Goal: Information Seeking & Learning: Learn about a topic

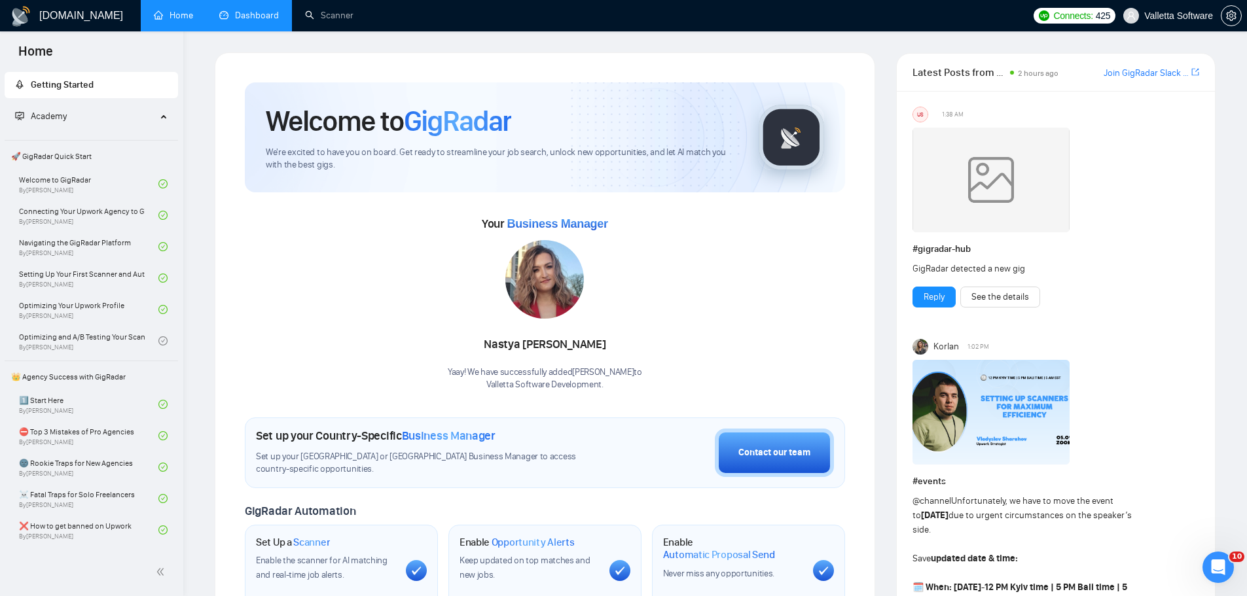
click at [253, 19] on link "Dashboard" at bounding box center [249, 15] width 60 height 11
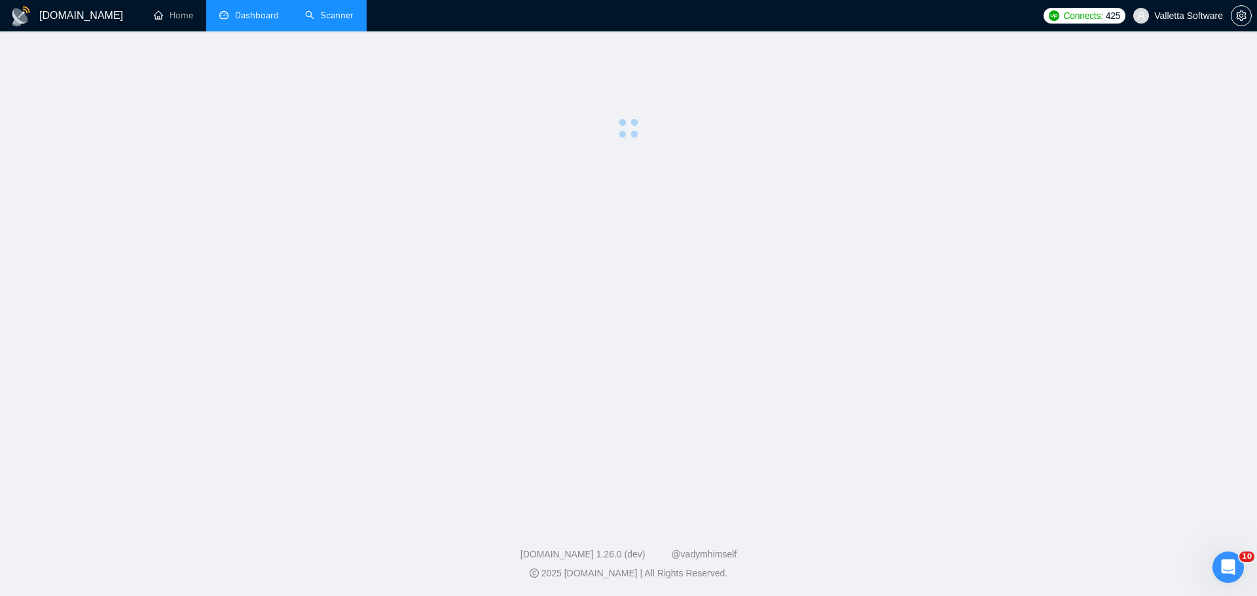
click at [331, 16] on link "Scanner" at bounding box center [329, 15] width 48 height 11
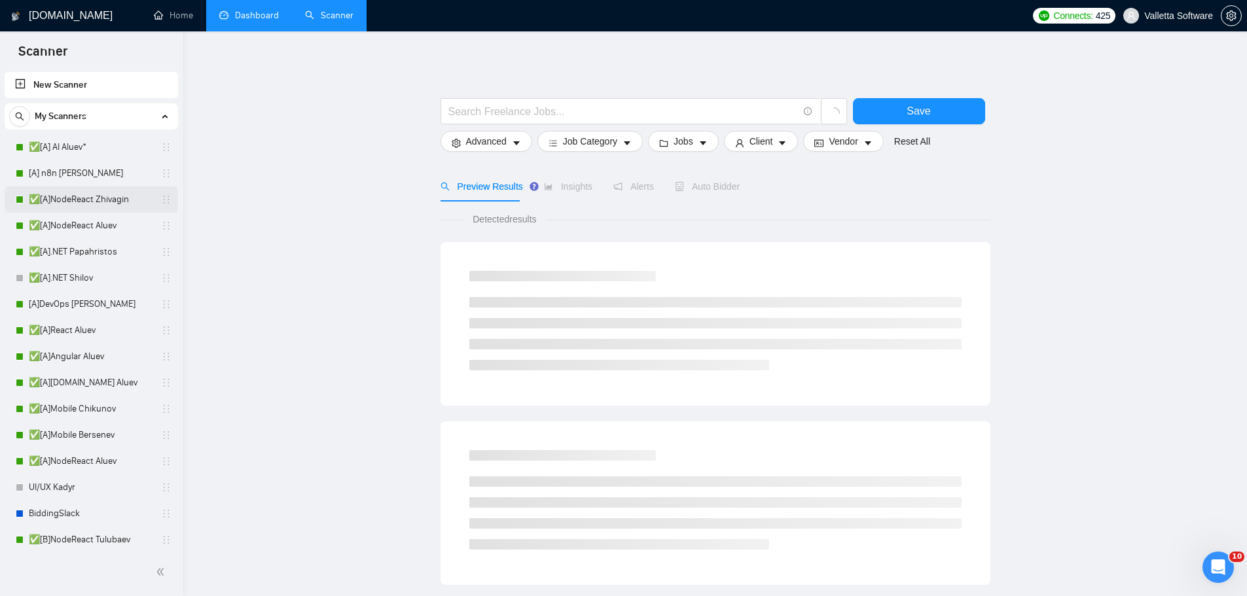
click at [94, 190] on link "✅[A]NodeReact Zhivagin" at bounding box center [91, 200] width 124 height 26
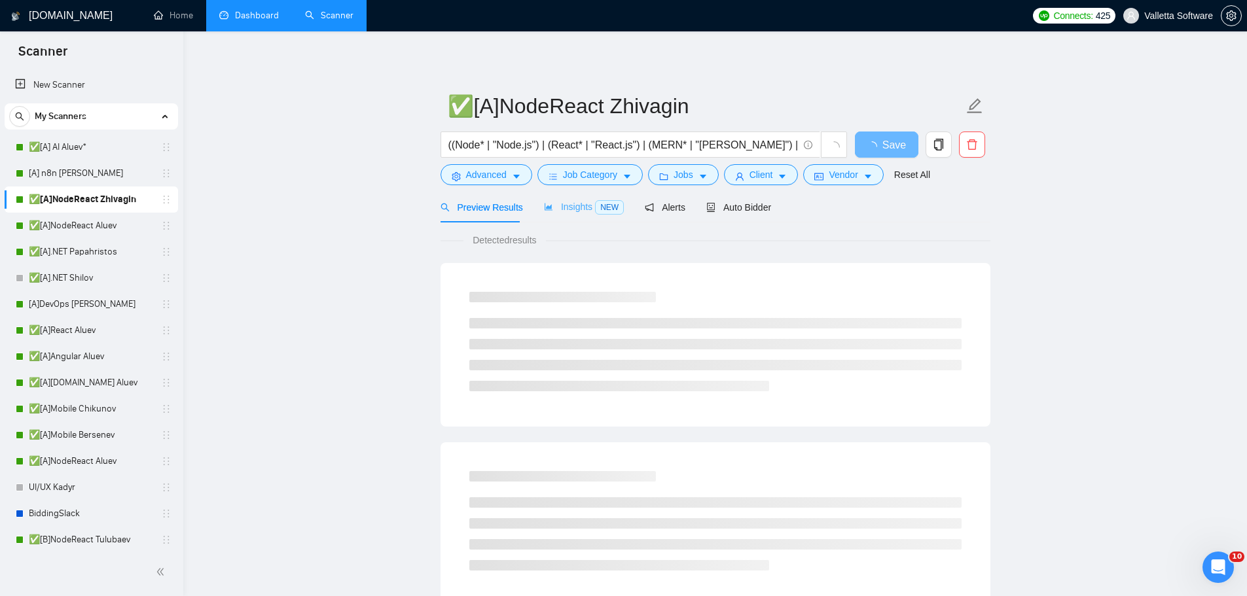
drag, startPoint x: 588, startPoint y: 217, endPoint x: 590, endPoint y: 207, distance: 10.0
click at [588, 217] on div "Insights NEW" at bounding box center [584, 207] width 80 height 31
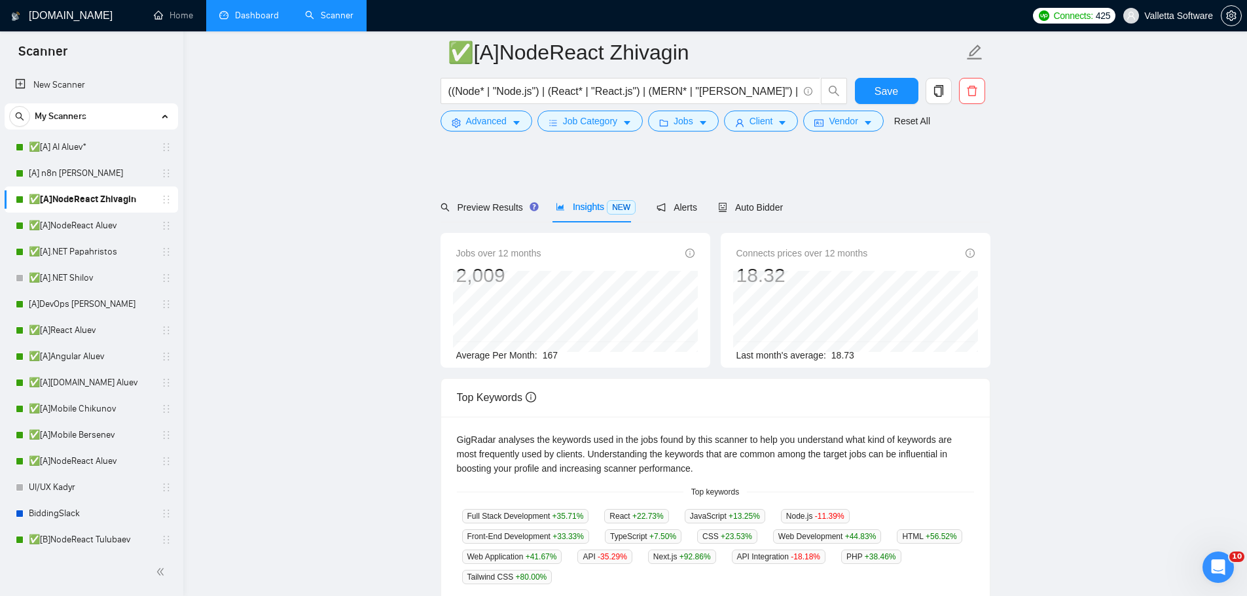
scroll to position [262, 0]
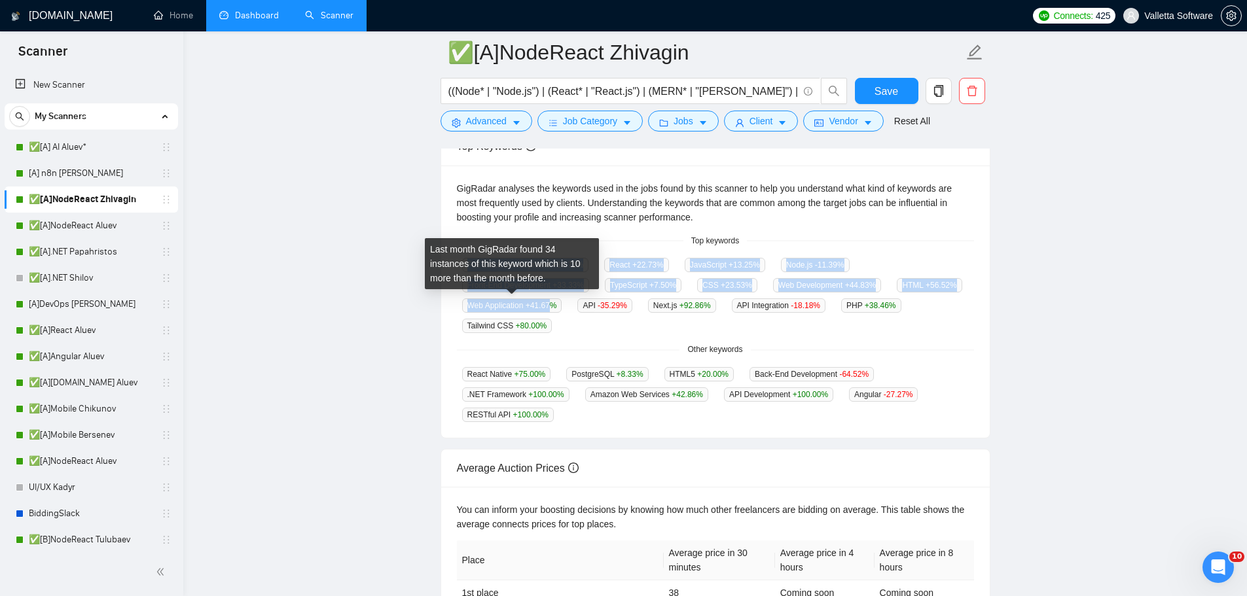
drag, startPoint x: 505, startPoint y: 261, endPoint x: 553, endPoint y: 306, distance: 65.3
click at [553, 306] on div "Full Stack Development +35.71 % React +22.73 % JavaScript +13.25 % Node.js -11.…" at bounding box center [715, 295] width 517 height 76
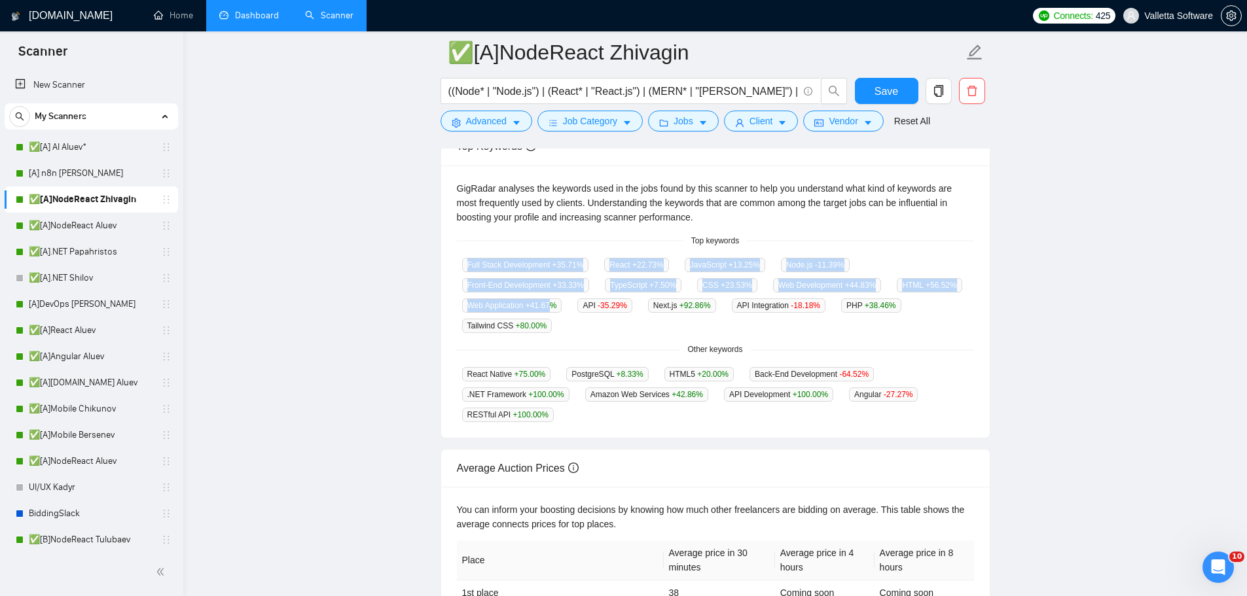
copy div "Full Stack Development +35.71 % React +22.73 % JavaScript +13.25 % Node.js -11.…"
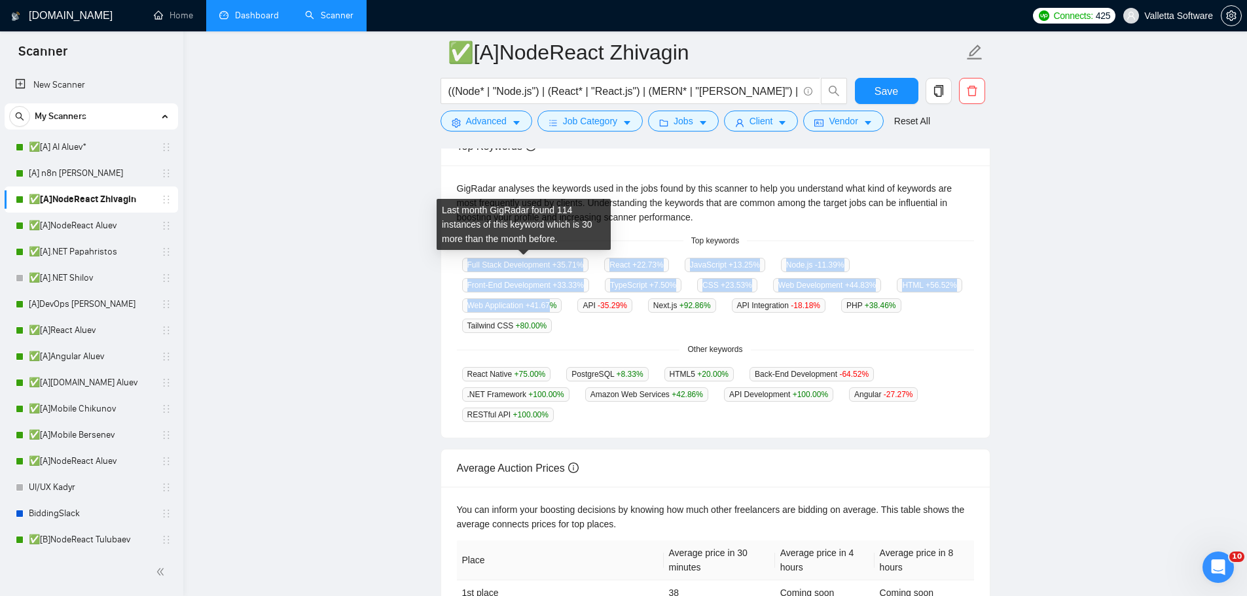
click at [477, 260] on span "Full Stack Development +35.71 %" at bounding box center [525, 265] width 127 height 14
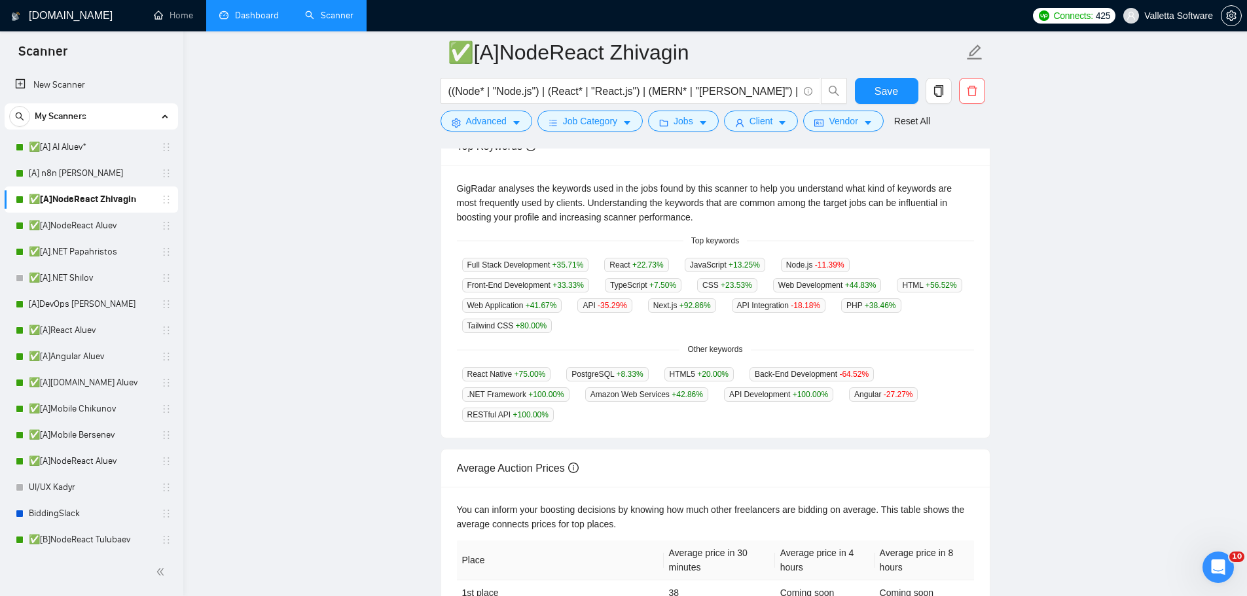
click at [626, 238] on div "Top keywords" at bounding box center [715, 241] width 517 height 12
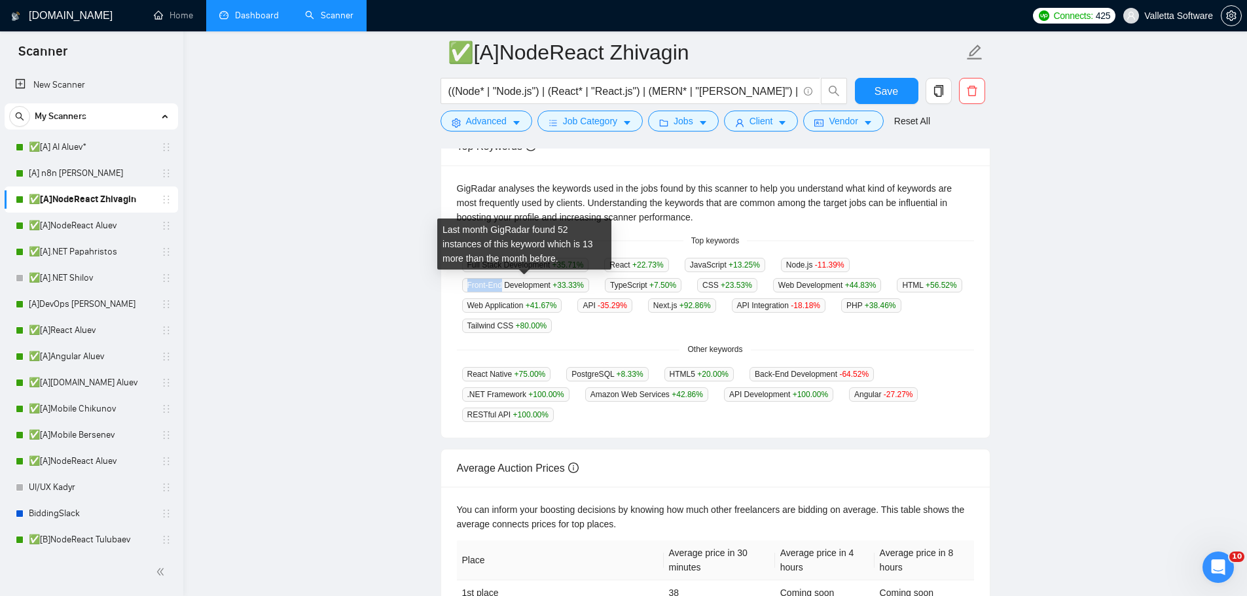
drag, startPoint x: 465, startPoint y: 289, endPoint x: 501, endPoint y: 284, distance: 36.3
click at [501, 284] on span "Front-End Development +33.33 %" at bounding box center [525, 285] width 127 height 14
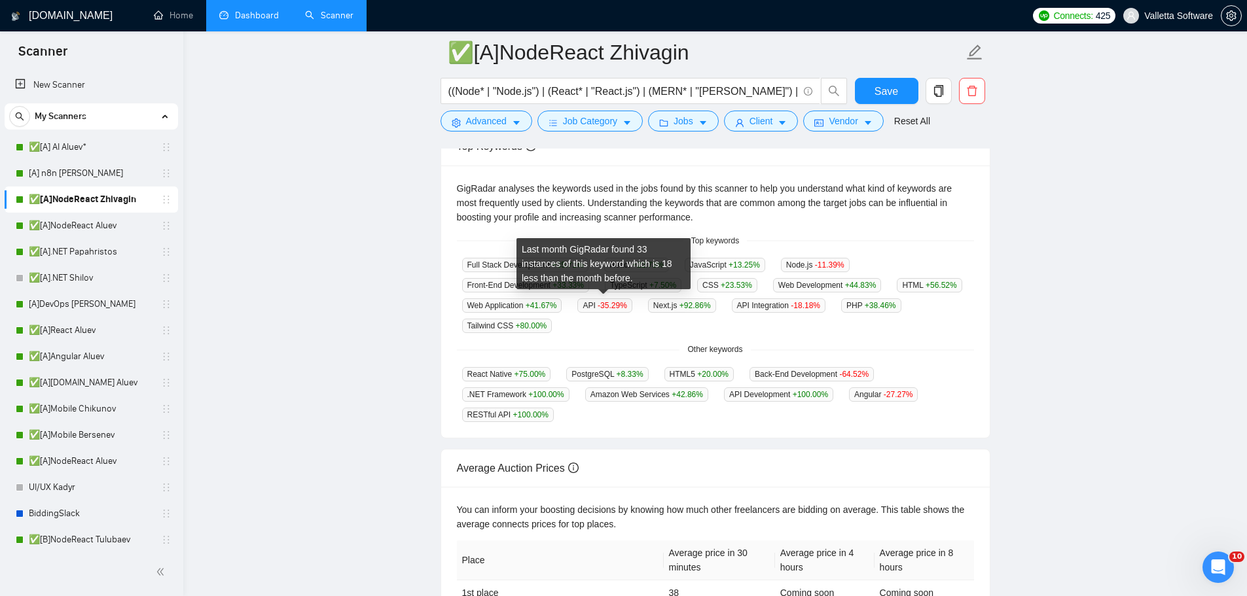
click at [626, 293] on div "Last month GigRadar found 33 instances of this keyword which is 18 less than th…" at bounding box center [604, 268] width 164 height 50
click at [659, 319] on div "Full Stack Development +35.71 % React +22.73 % JavaScript +13.25 % Node.js -11.…" at bounding box center [715, 295] width 517 height 76
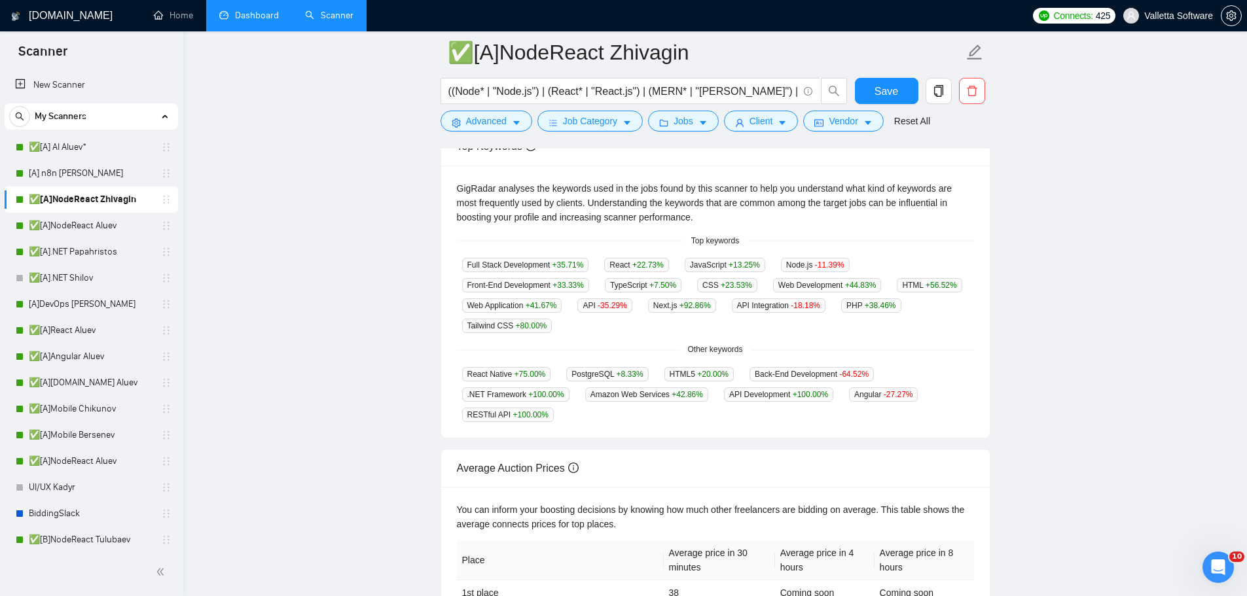
click at [633, 289] on span "TypeScript +7.50 %" at bounding box center [643, 285] width 77 height 14
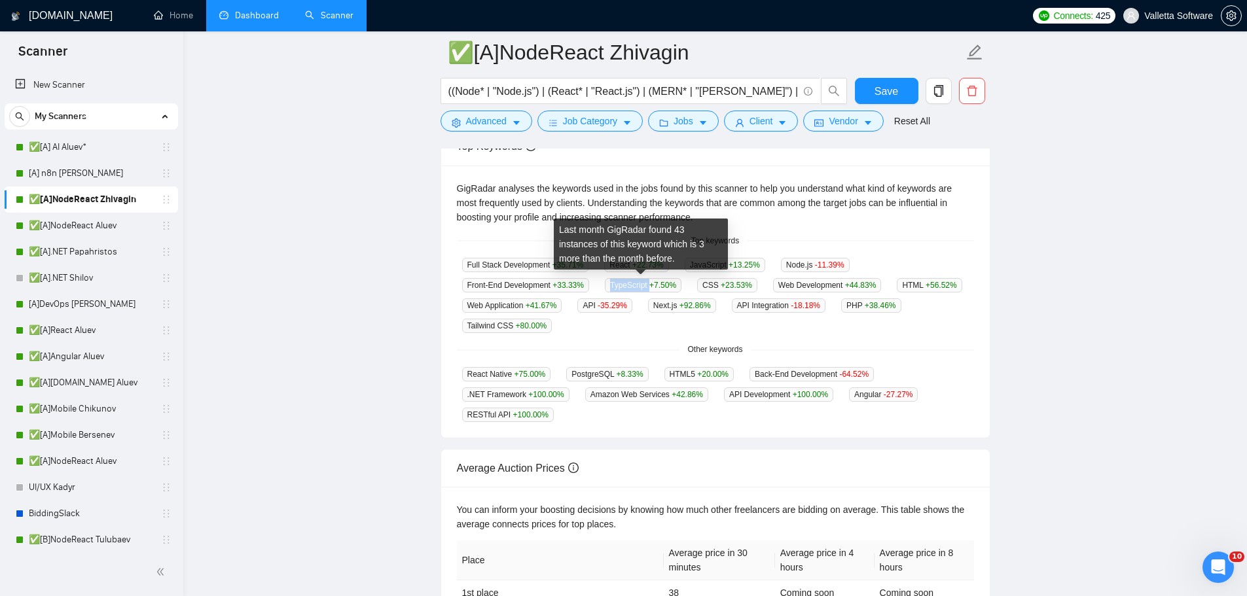
click at [633, 289] on span "TypeScript +7.50 %" at bounding box center [643, 285] width 77 height 14
copy span "TypeScript"
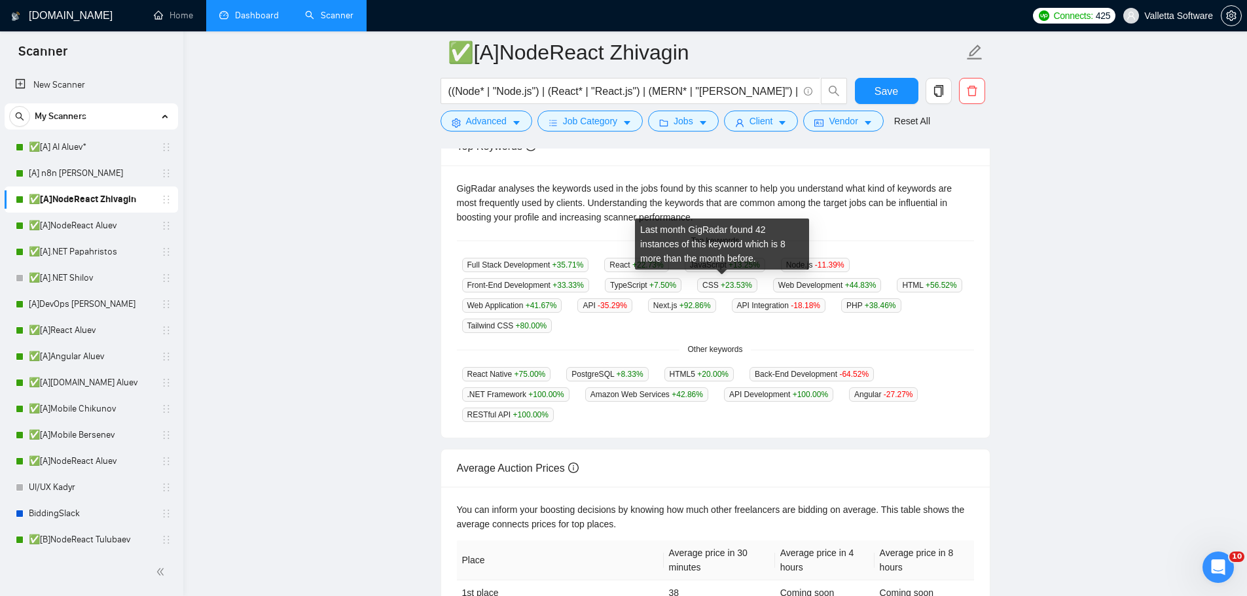
click at [700, 281] on span "CSS +23.53 %" at bounding box center [727, 285] width 60 height 14
copy span "CSS"
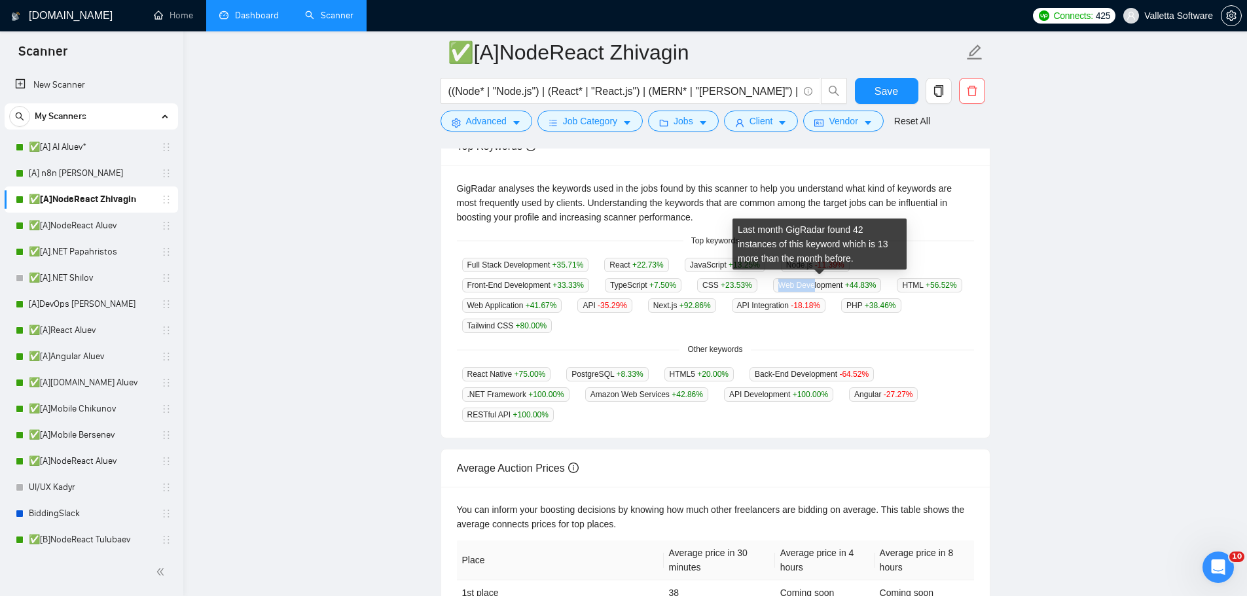
drag, startPoint x: 771, startPoint y: 287, endPoint x: 805, endPoint y: 285, distance: 34.1
click at [805, 285] on span "Web Development +44.83 %" at bounding box center [827, 285] width 109 height 14
copy span "Web Deve"
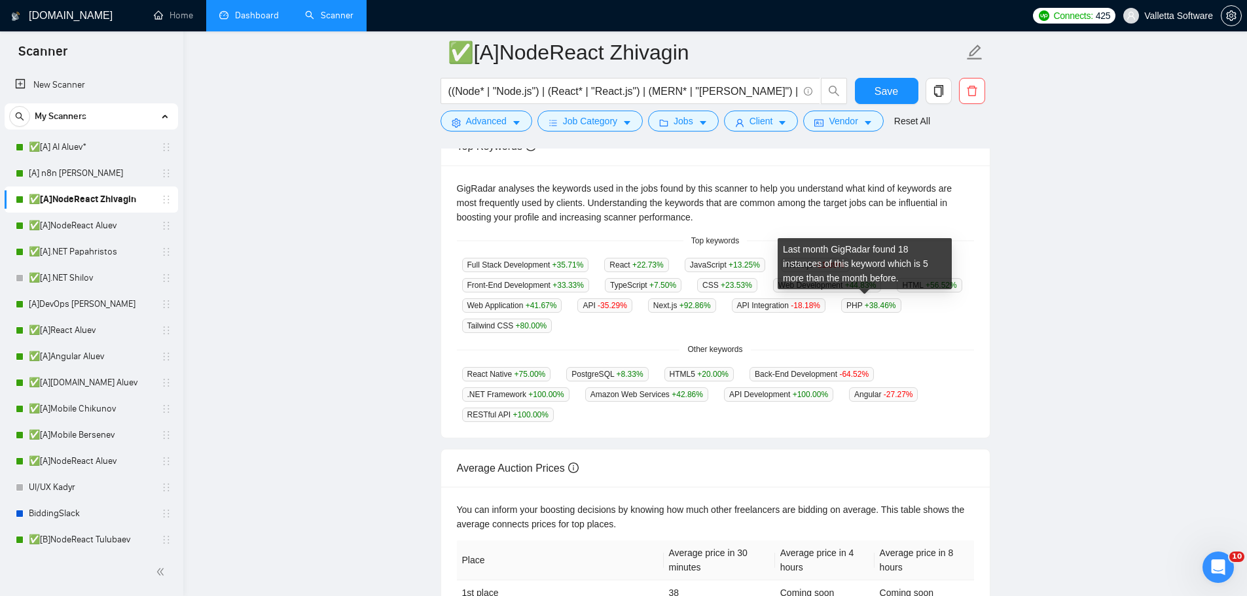
click at [901, 293] on div "Last month GigRadar found 18 instances of this keyword which is 5 more than the…" at bounding box center [865, 268] width 164 height 50
click at [916, 309] on div "Full Stack Development +35.71 % React +22.73 % JavaScript +13.25 % Node.js -11.…" at bounding box center [715, 295] width 517 height 76
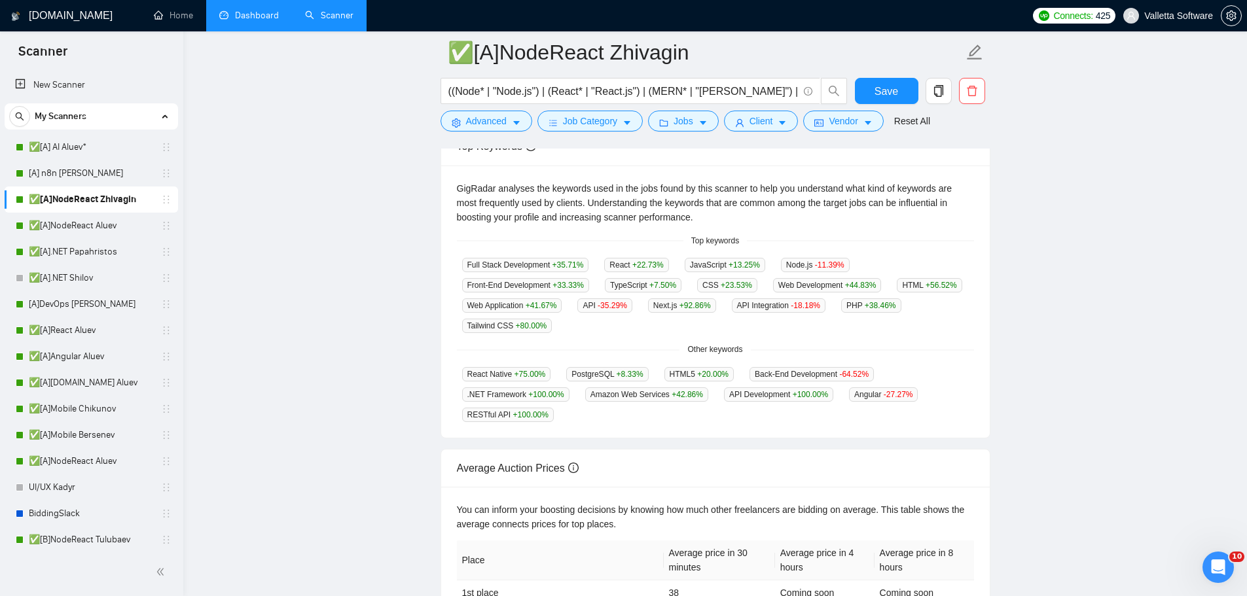
click at [897, 284] on span "HTML +56.52 %" at bounding box center [929, 285] width 65 height 14
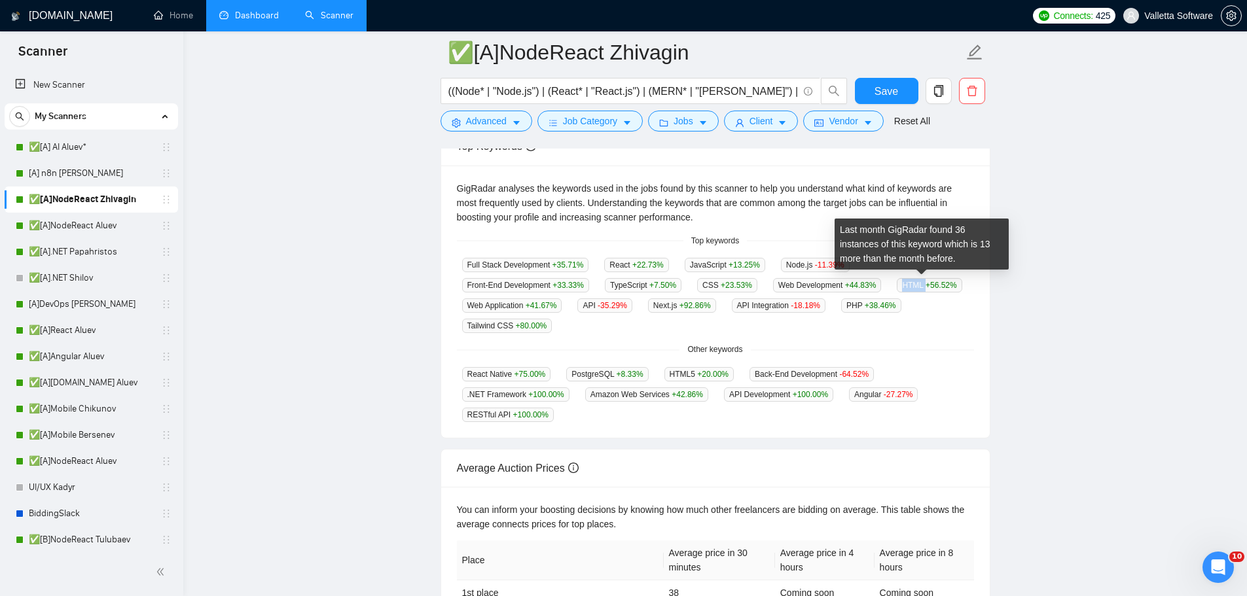
click at [897, 284] on span "HTML +56.52 %" at bounding box center [929, 285] width 65 height 14
copy span "HTML"
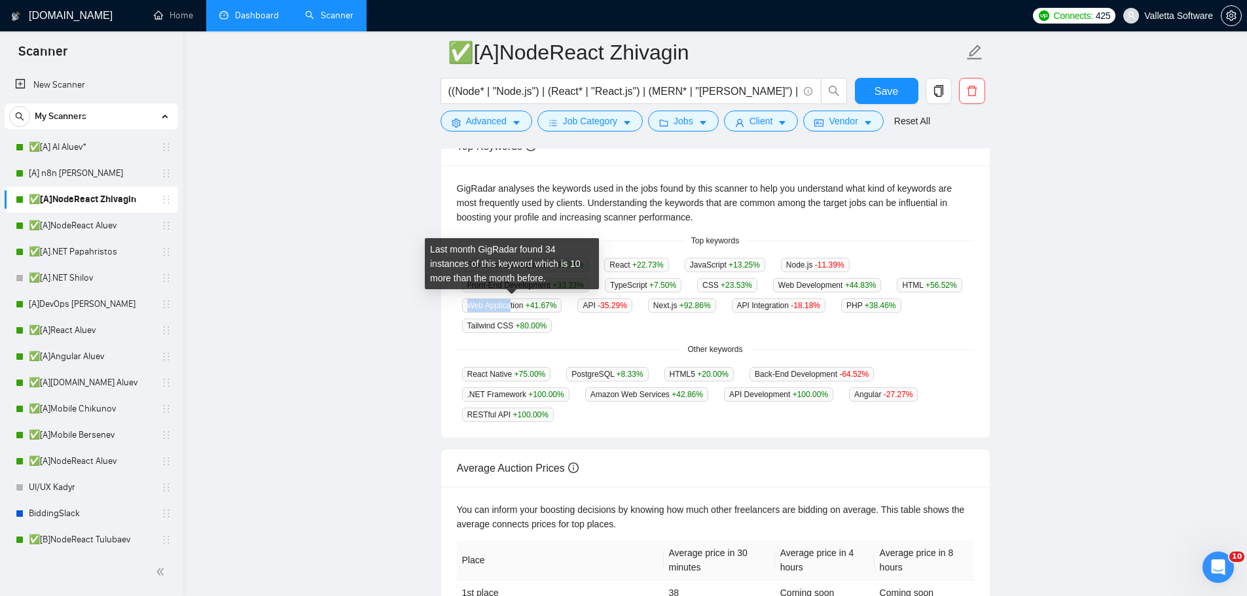
drag, startPoint x: 494, startPoint y: 307, endPoint x: 510, endPoint y: 307, distance: 16.4
click at [510, 307] on div "Web Application +41.67 %" at bounding box center [512, 305] width 111 height 15
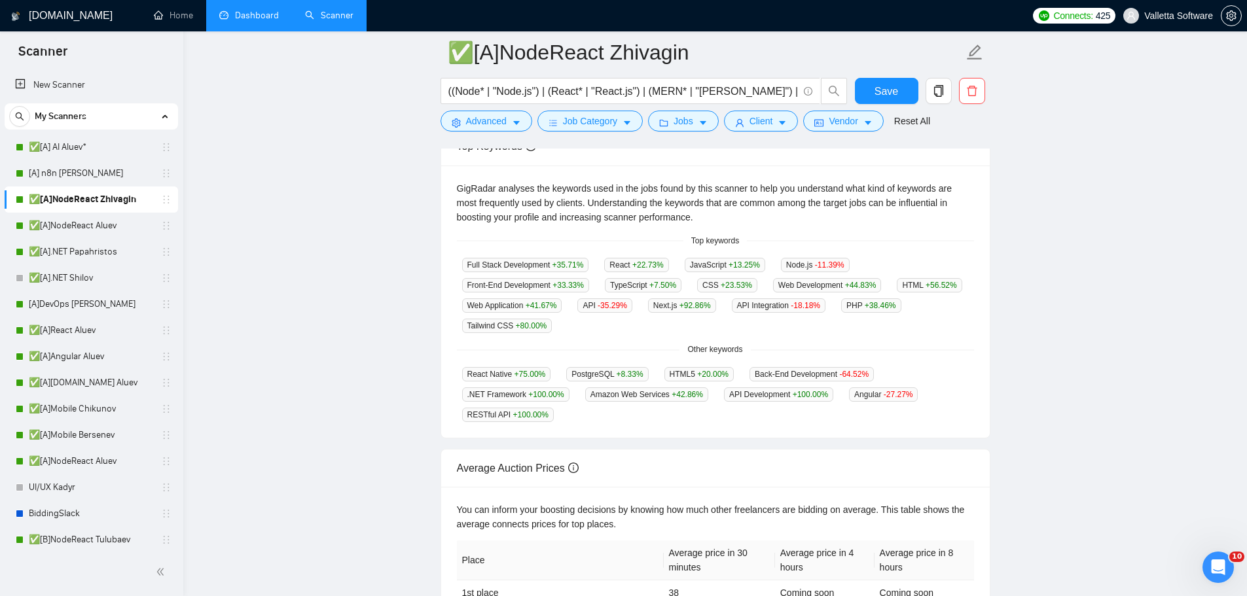
click at [419, 301] on main "✅[A]NodeReact Zhivagin ((Node* | "Node.js") | (React* | "React.js") | (MERN* | …" at bounding box center [715, 245] width 1022 height 908
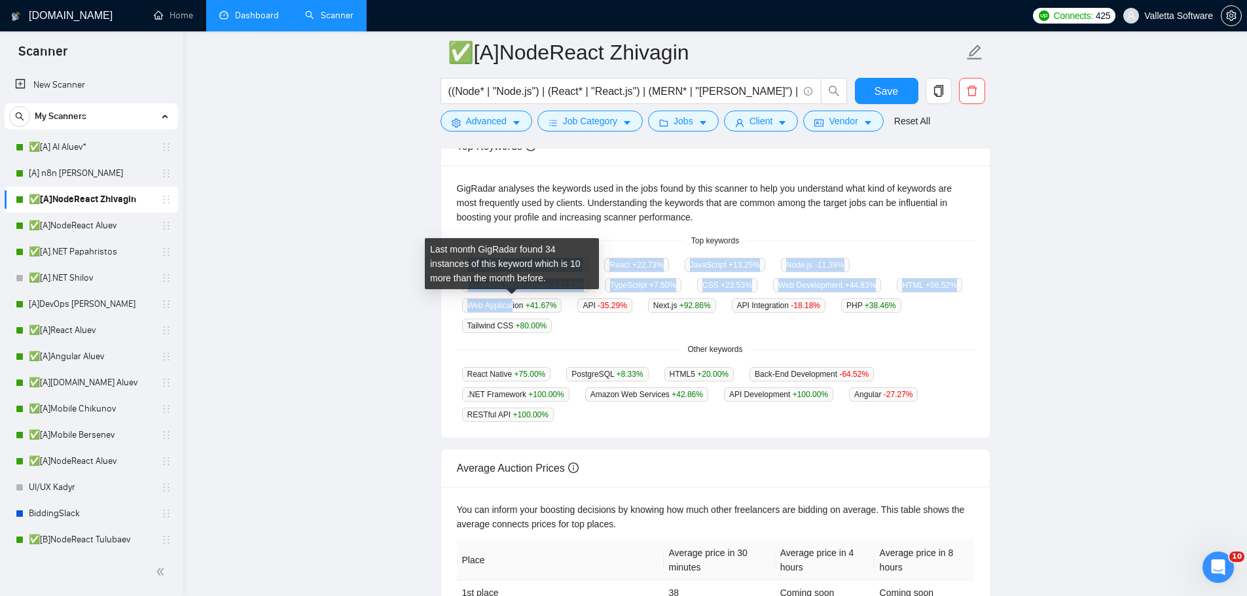
drag, startPoint x: 447, startPoint y: 302, endPoint x: 513, endPoint y: 304, distance: 66.1
click at [513, 304] on div "Top Keywords GigRadar analyses the keywords used in the jobs found by this scan…" at bounding box center [715, 283] width 560 height 312
click at [513, 304] on span "Web Application +41.67 %" at bounding box center [512, 305] width 100 height 14
drag, startPoint x: 512, startPoint y: 303, endPoint x: 459, endPoint y: 305, distance: 53.0
click at [459, 305] on div "Web Application +41.67 %" at bounding box center [512, 305] width 111 height 15
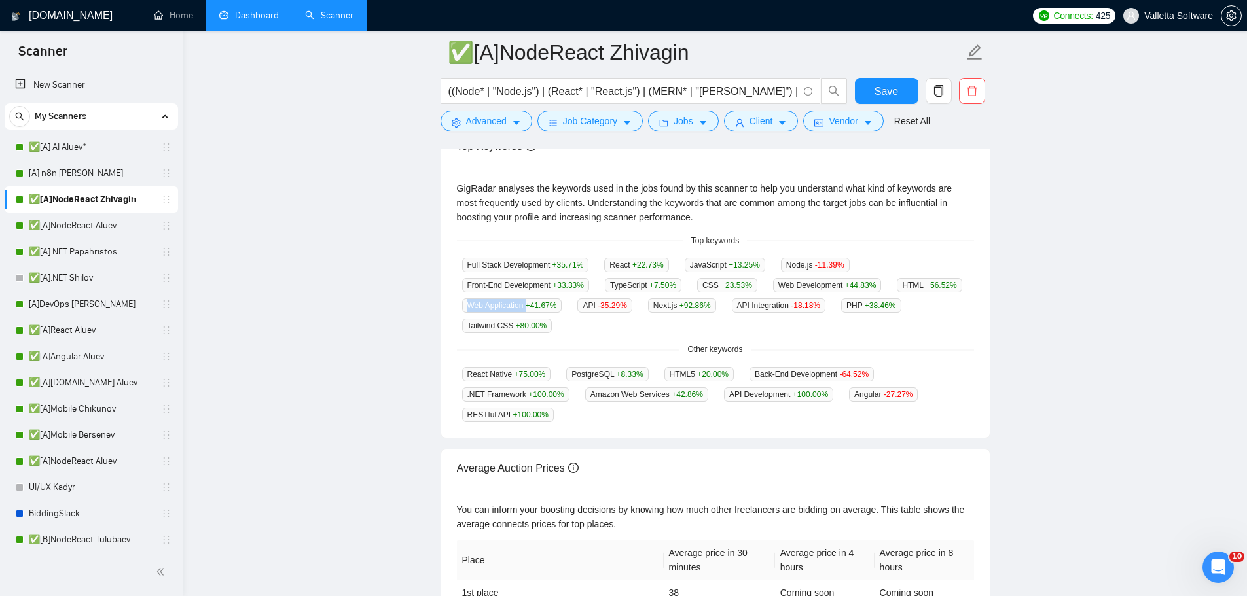
copy span "Web Application"
click at [1035, 242] on main "✅[A]NodeReact Zhivagin ((Node* | "Node.js") | (React* | "React.js") | (MERN* | …" at bounding box center [715, 245] width 1022 height 908
